Goal: Task Accomplishment & Management: Use online tool/utility

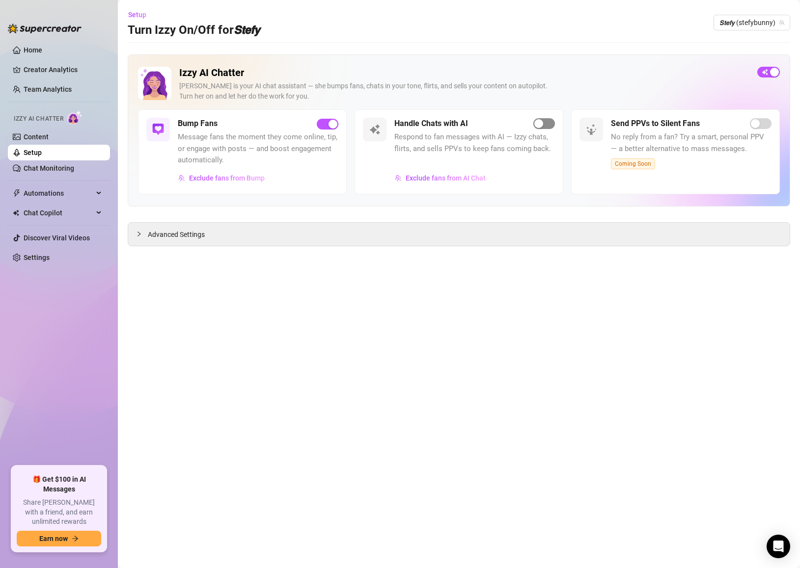
click at [543, 123] on button "button" at bounding box center [544, 123] width 22 height 11
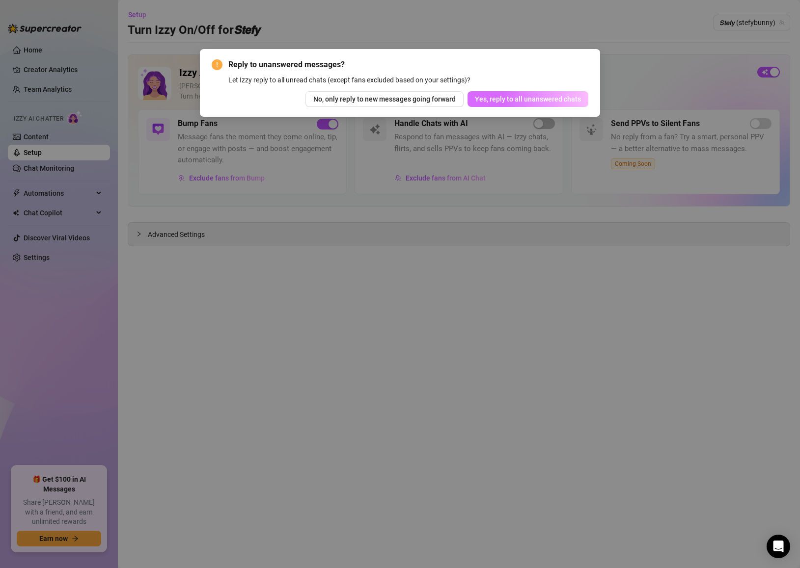
click at [580, 97] on span "Yes, reply to all unanswered chats" at bounding box center [528, 99] width 106 height 8
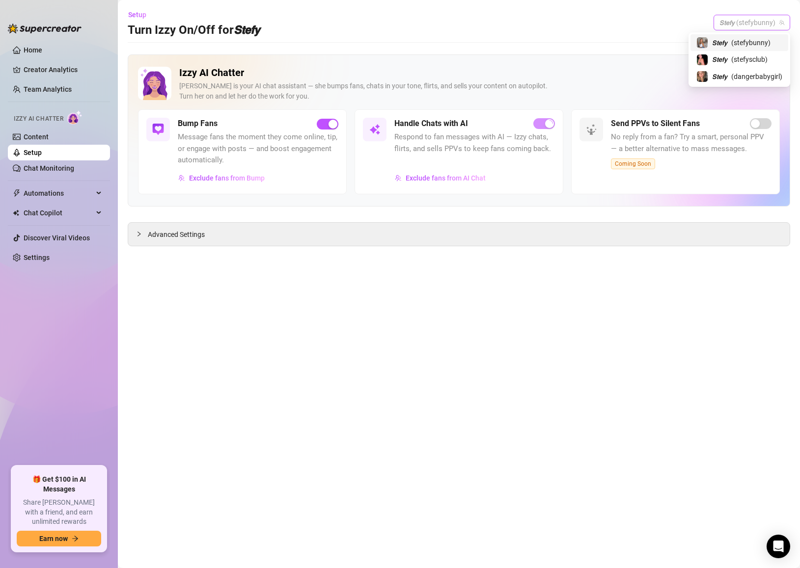
click at [771, 21] on span "𝙎𝙩𝙚𝙛𝙮 (stefybunny)" at bounding box center [751, 22] width 65 height 15
click at [740, 58] on span "( stefysclub )" at bounding box center [749, 59] width 36 height 11
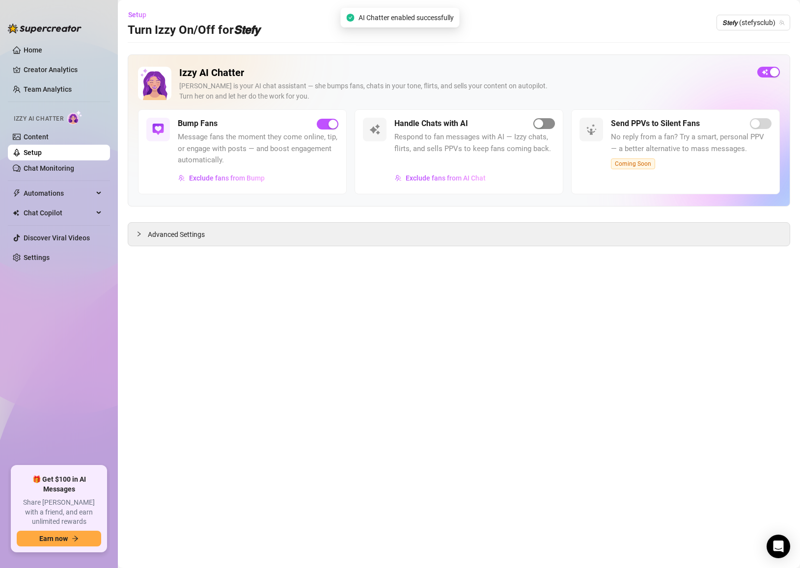
click at [544, 121] on span "button" at bounding box center [544, 123] width 22 height 11
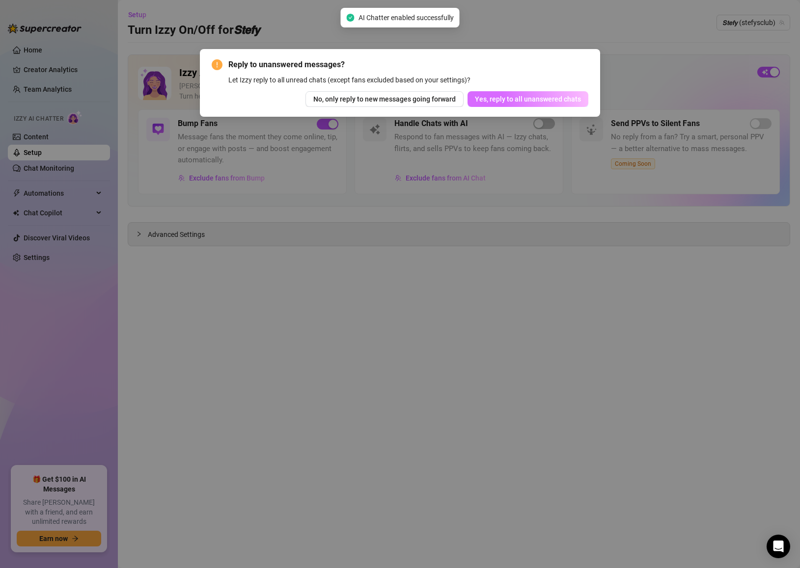
click at [533, 103] on span "Yes, reply to all unanswered chats" at bounding box center [528, 99] width 106 height 8
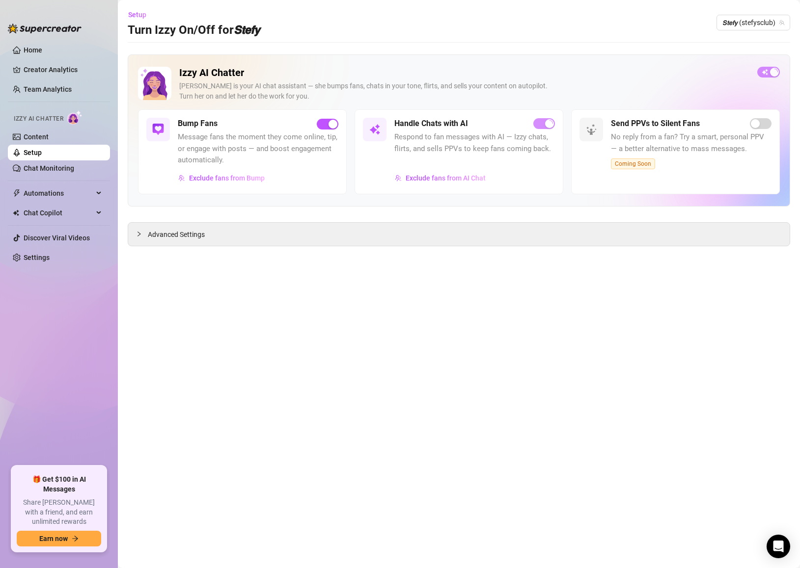
click at [745, 12] on div "Setup Turn Izzy On/Off for 𝙎𝙩𝙚𝙛𝙮 𝙎𝙩𝙚𝙛𝙮 (stefysclub)" at bounding box center [459, 22] width 662 height 31
click at [744, 16] on span "𝙎𝙩𝙚𝙛𝙮 (stefysclub)" at bounding box center [753, 22] width 62 height 15
click at [721, 81] on span "𝙎𝙩𝙚𝙛𝙮" at bounding box center [719, 76] width 15 height 11
click at [544, 121] on span "button" at bounding box center [544, 123] width 22 height 11
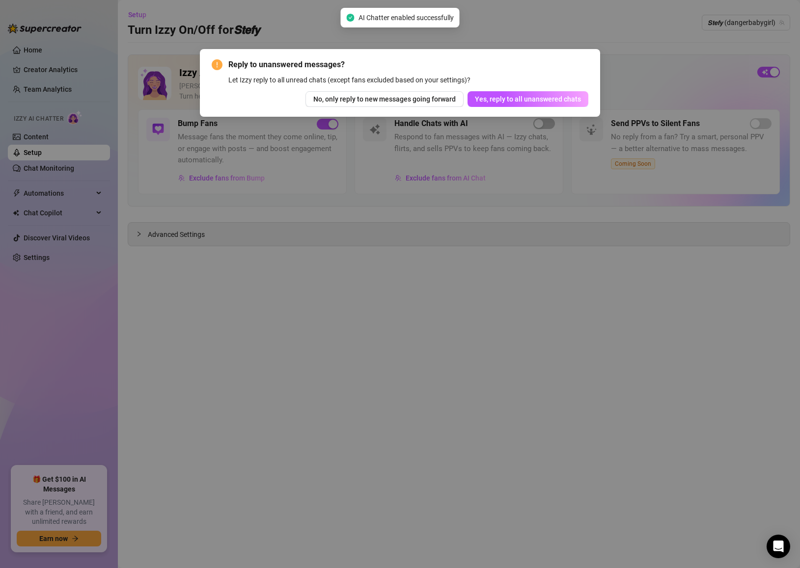
click at [547, 107] on div "Reply to unanswered messages? Let Izzy reply to all unread chats (except fans e…" at bounding box center [400, 83] width 400 height 68
click at [546, 102] on span "Yes, reply to all unanswered chats" at bounding box center [528, 99] width 106 height 8
